Goal: Complete application form

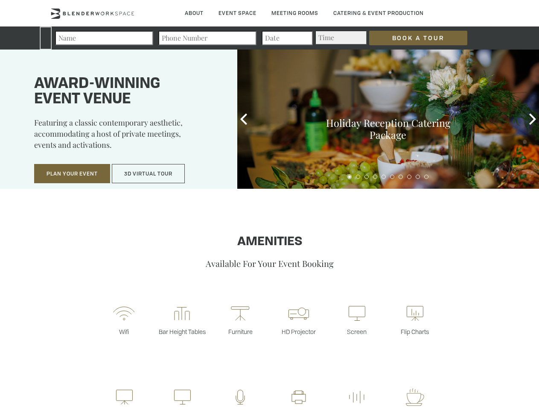
click at [412, 38] on input "Book a Tour" at bounding box center [418, 38] width 98 height 15
click at [72, 174] on button "Plan Your Event" at bounding box center [72, 174] width 76 height 20
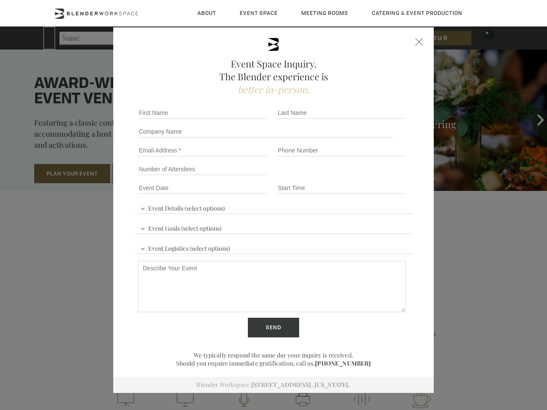
click at [149, 174] on input "Number of Attendees" at bounding box center [202, 169] width 129 height 12
click at [244, 119] on div "First name *" at bounding box center [204, 112] width 139 height 19
click at [533, 119] on div "Event Space Inquiry. The Blender experience is better in-person. Event Details …" at bounding box center [273, 205] width 547 height 410
click at [350, 177] on fieldset "Number of Attendees Budget Range" at bounding box center [274, 169] width 278 height 19
click at [358, 177] on fieldset "Number of Attendees Budget Range" at bounding box center [274, 169] width 278 height 19
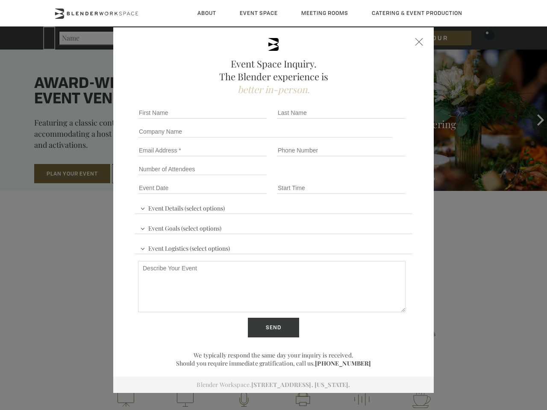
click at [367, 177] on fieldset "Number of Attendees Budget Range" at bounding box center [274, 169] width 278 height 19
click at [375, 177] on fieldset "Number of Attendees Budget Range" at bounding box center [274, 169] width 278 height 19
click at [384, 177] on fieldset "Number of Attendees Budget Range" at bounding box center [274, 169] width 278 height 19
